Goal: Check status: Check status

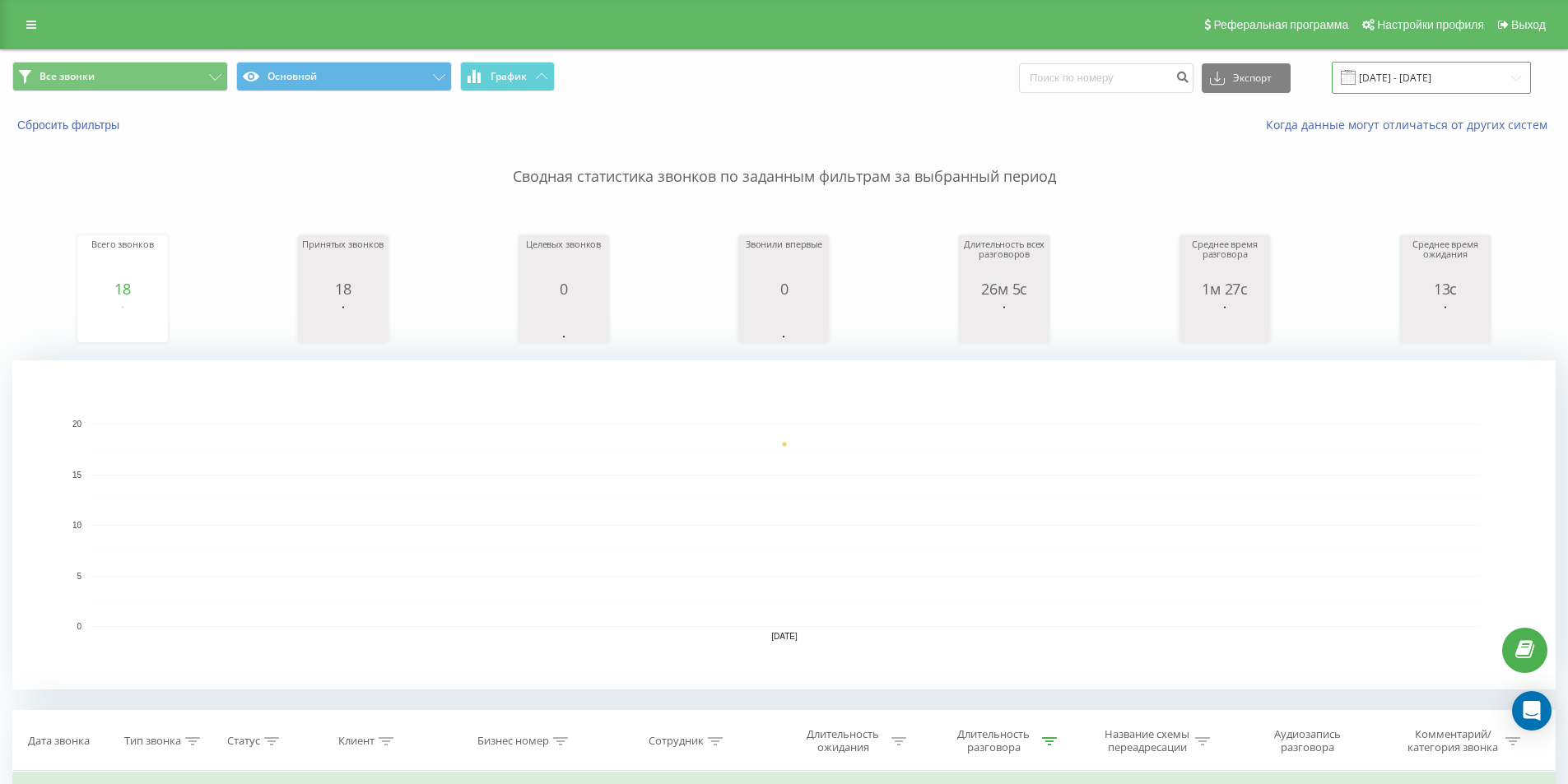
click at [1457, 75] on input "[DATE] - [DATE]" at bounding box center [1431, 77] width 199 height 32
click at [1422, 78] on input "[DATE] - [DATE]" at bounding box center [1431, 77] width 199 height 32
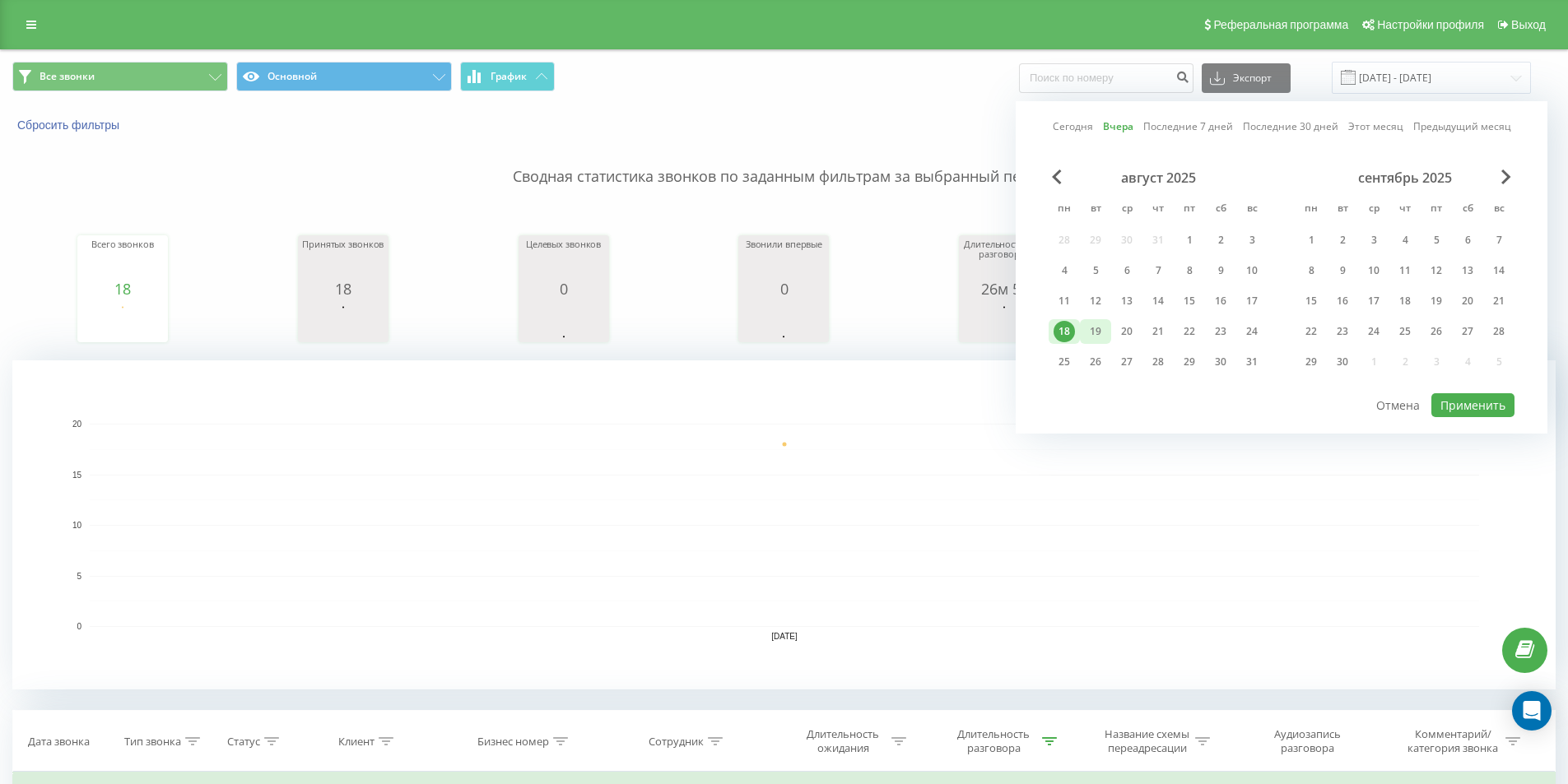
click at [1104, 333] on div "19" at bounding box center [1096, 332] width 21 height 21
drag, startPoint x: 1482, startPoint y: 407, endPoint x: 1473, endPoint y: 408, distance: 9.1
click at [1479, 407] on button "Применить" at bounding box center [1472, 405] width 83 height 23
type input "[DATE] - [DATE]"
